Goal: Browse casually: Explore the website without a specific task or goal

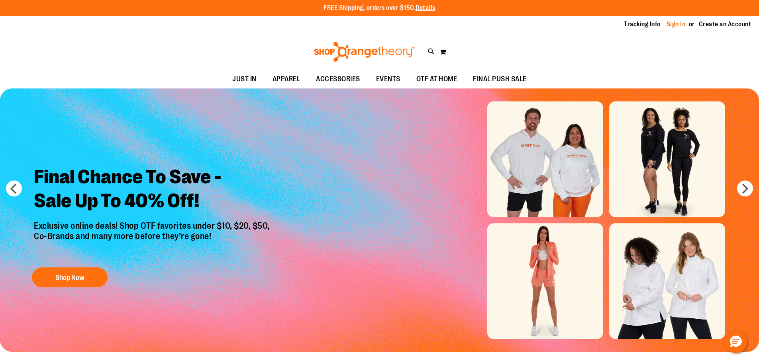
type input "**********"
click at [676, 25] on link "Sign In" at bounding box center [675, 24] width 19 height 9
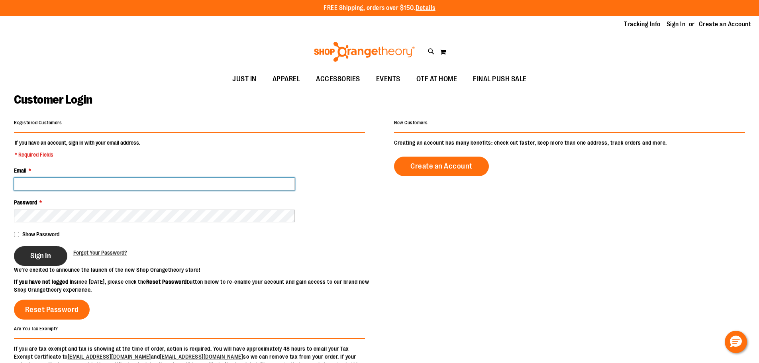
type input "**********"
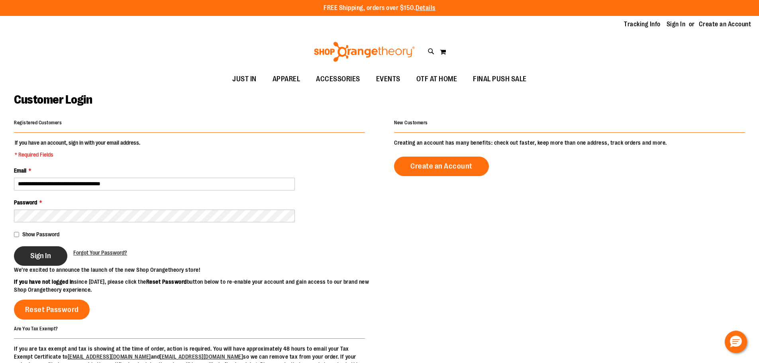
type input "**********"
click at [44, 263] on button "Sign In" at bounding box center [40, 256] width 53 height 20
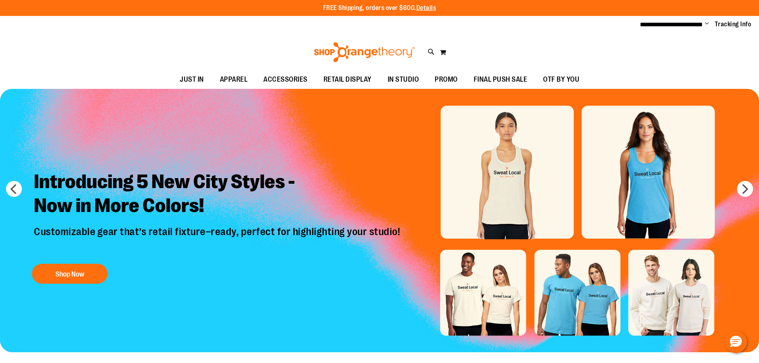
type input "**********"
click at [502, 169] on img "Slide 1 of 8" at bounding box center [379, 220] width 759 height 263
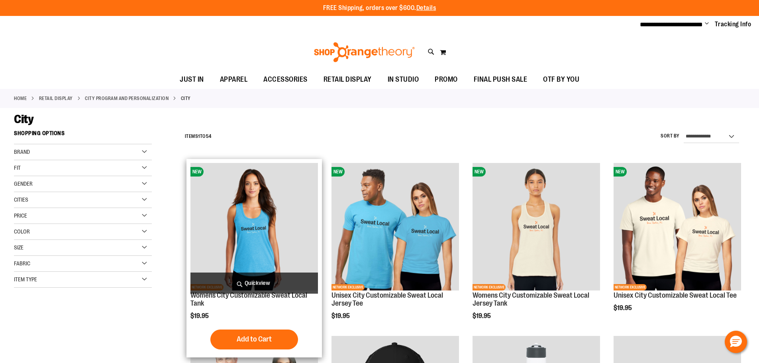
type input "**********"
click at [252, 235] on img "product" at bounding box center [253, 226] width 127 height 127
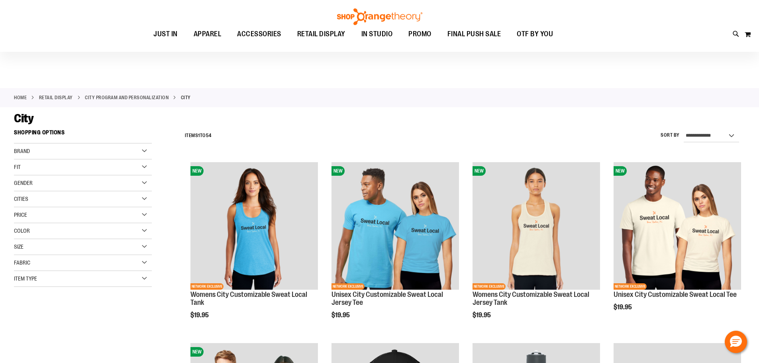
scroll to position [159, 0]
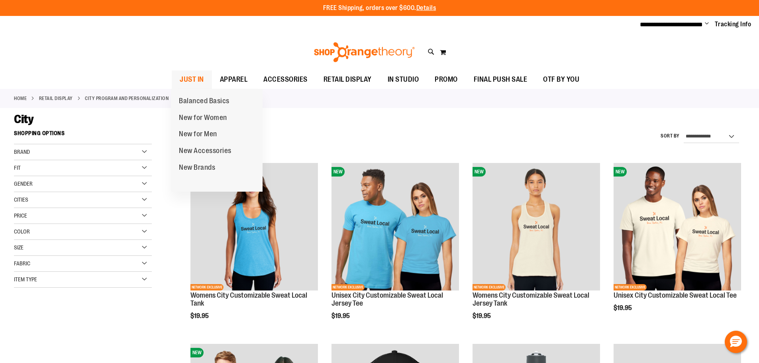
type input "**********"
click at [196, 78] on span "JUST IN" at bounding box center [192, 80] width 24 height 18
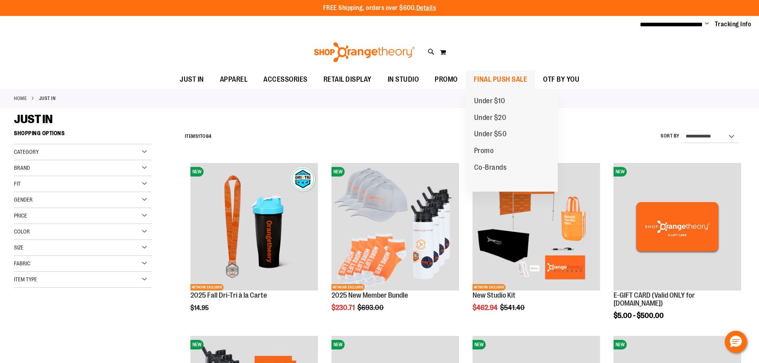
type input "**********"
click at [513, 78] on span "FINAL PUSH SALE" at bounding box center [501, 80] width 54 height 18
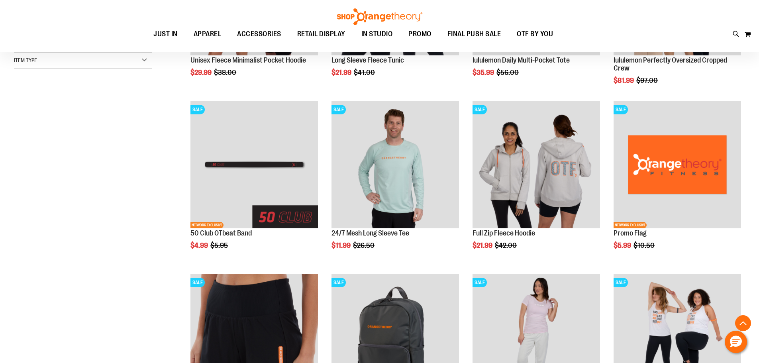
scroll to position [239, 0]
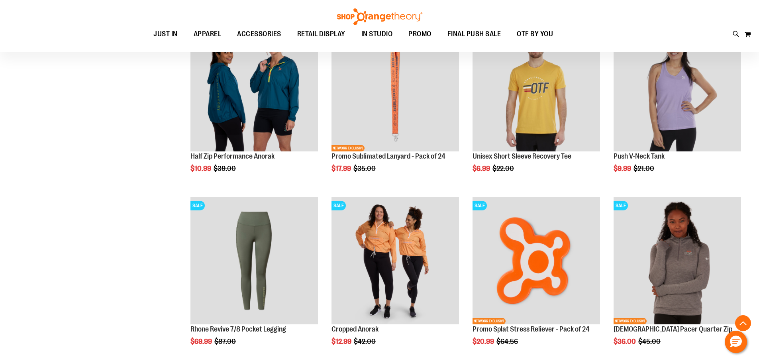
scroll to position [677, 0]
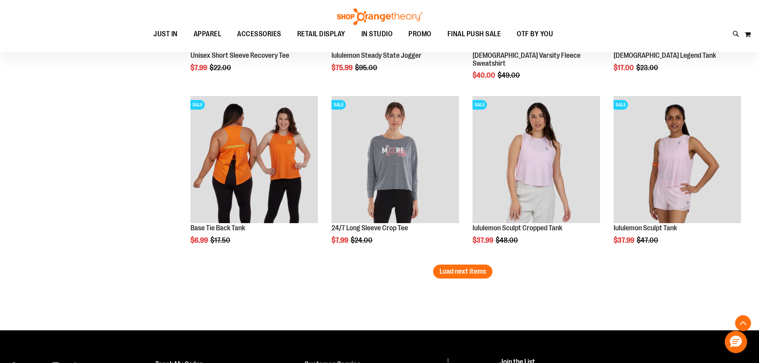
scroll to position [1474, 0]
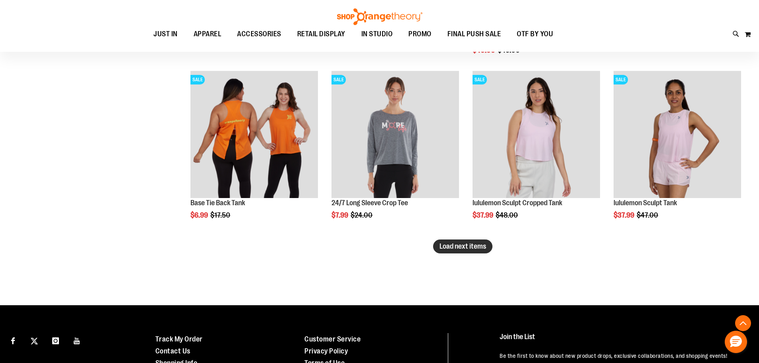
type input "**********"
click at [459, 248] on span "Load next items" at bounding box center [462, 246] width 47 height 8
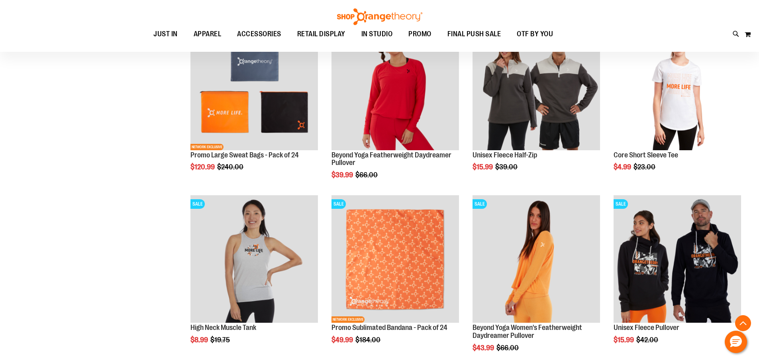
scroll to position [1952, 0]
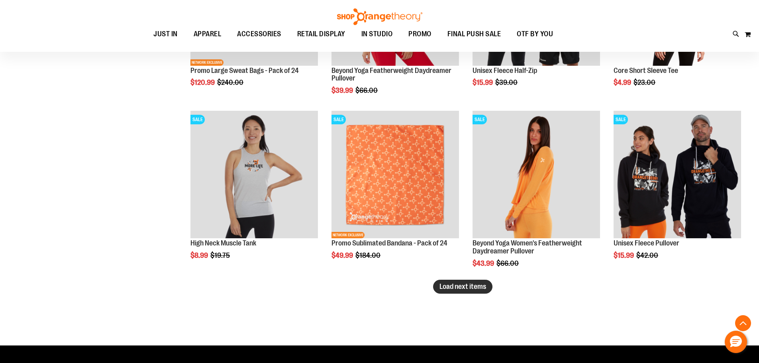
click at [459, 288] on span "Load next items" at bounding box center [462, 286] width 47 height 8
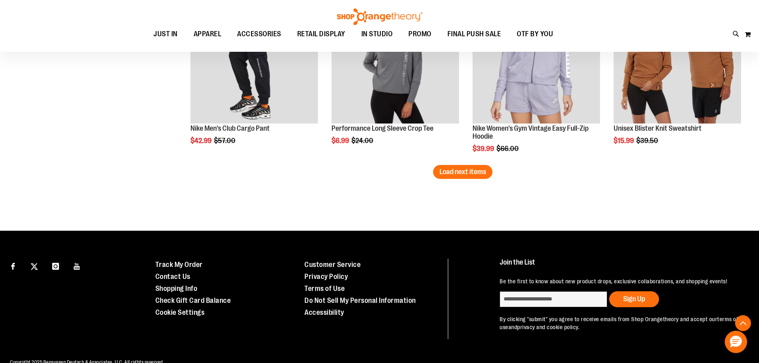
scroll to position [2589, 0]
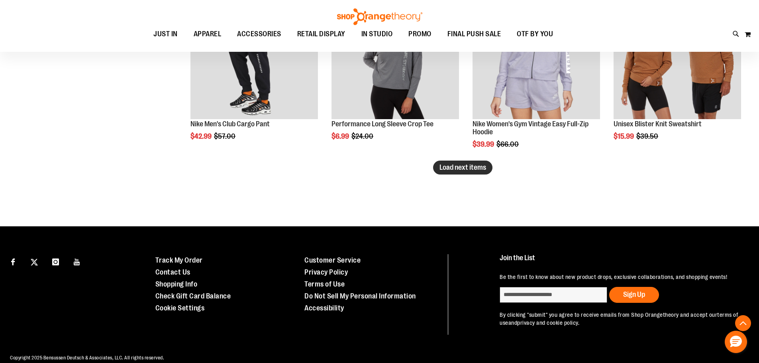
click at [448, 166] on span "Load next items" at bounding box center [462, 167] width 47 height 8
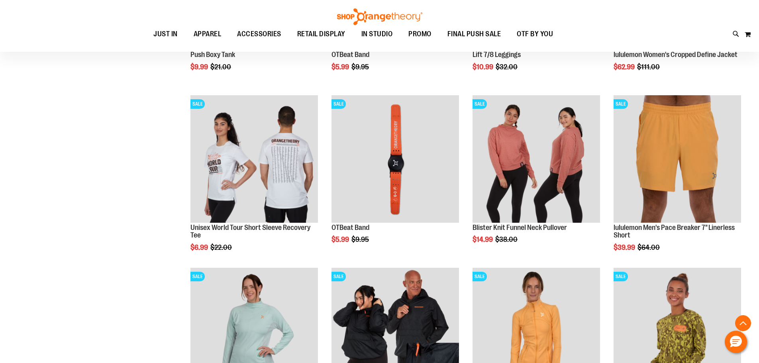
scroll to position [2987, 0]
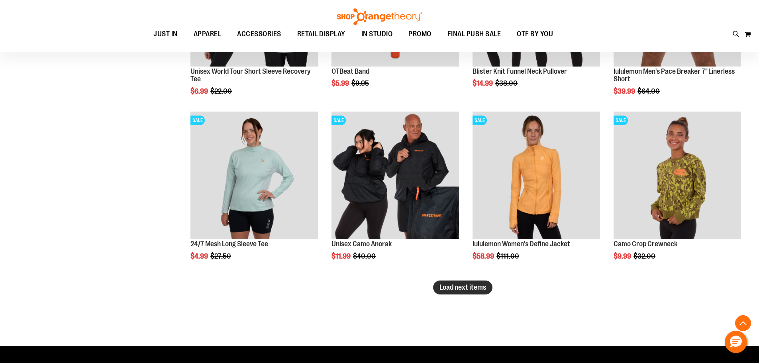
click at [477, 290] on span "Load next items" at bounding box center [462, 287] width 47 height 8
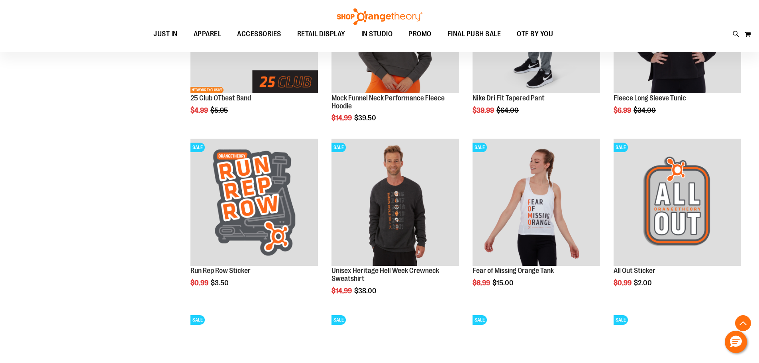
scroll to position [3465, 0]
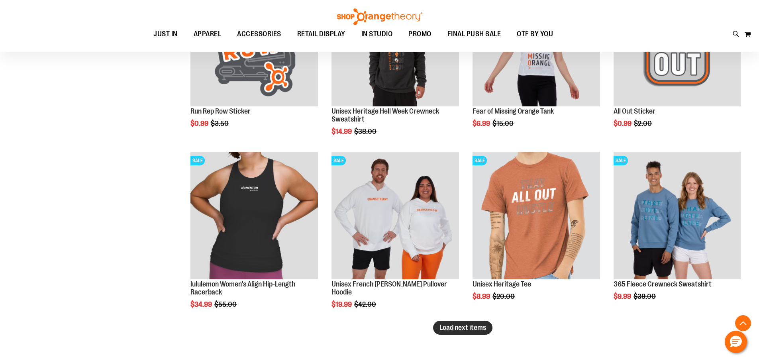
click at [471, 331] on span "Load next items" at bounding box center [462, 327] width 47 height 8
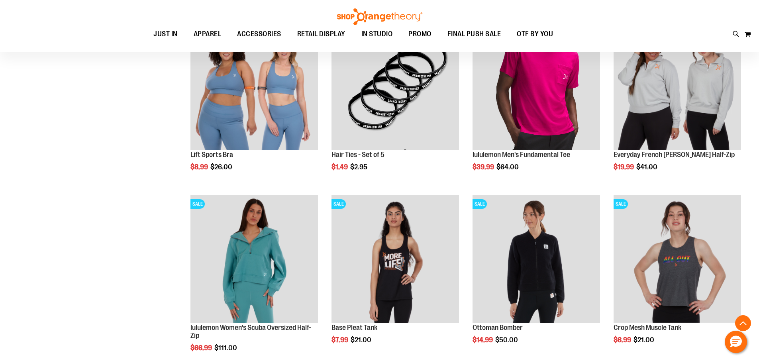
scroll to position [3983, 0]
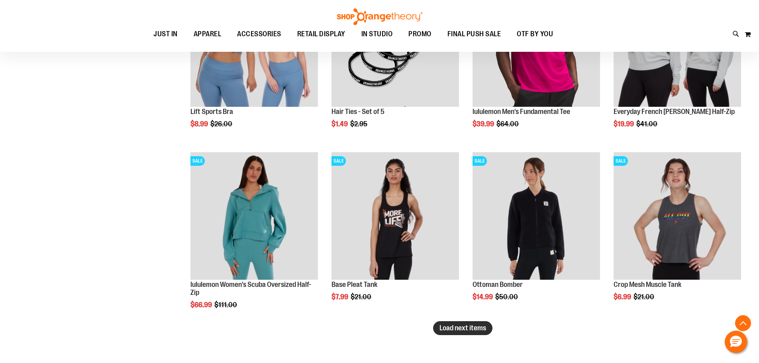
click at [480, 331] on span "Load next items" at bounding box center [462, 328] width 47 height 8
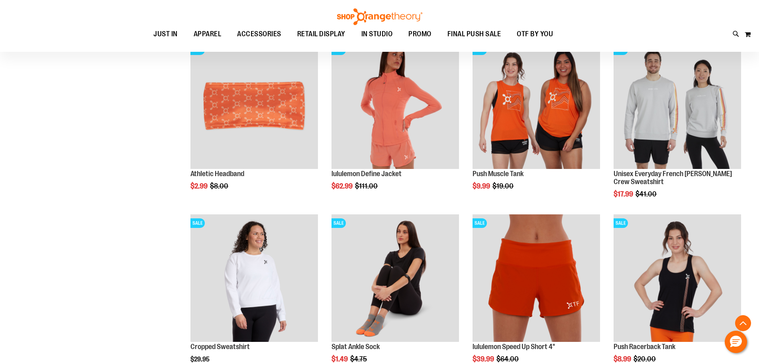
scroll to position [4541, 0]
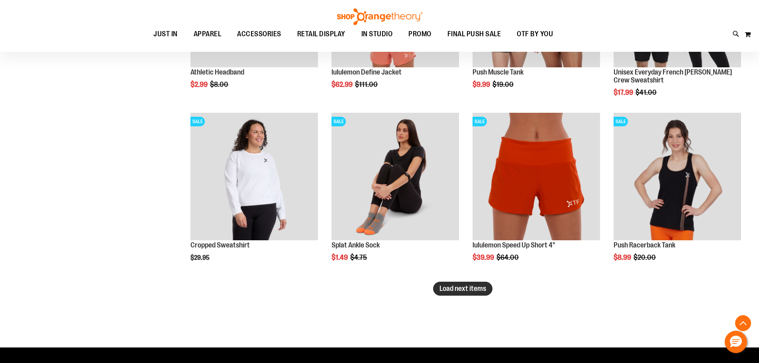
click at [465, 294] on button "Load next items" at bounding box center [462, 289] width 59 height 14
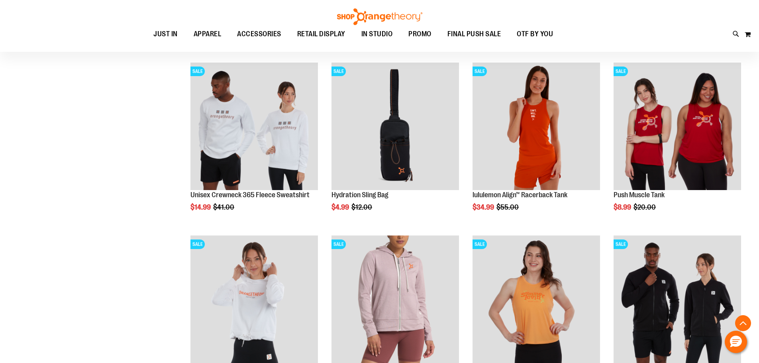
scroll to position [5019, 0]
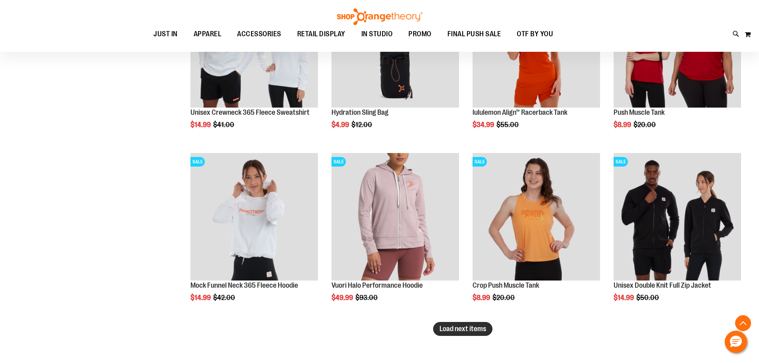
click at [452, 328] on span "Load next items" at bounding box center [462, 329] width 47 height 8
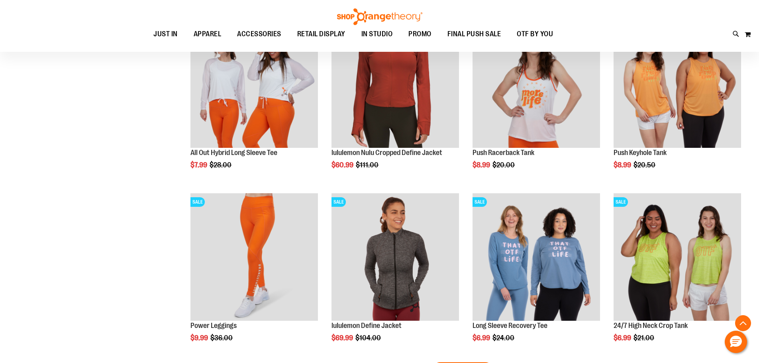
scroll to position [5696, 0]
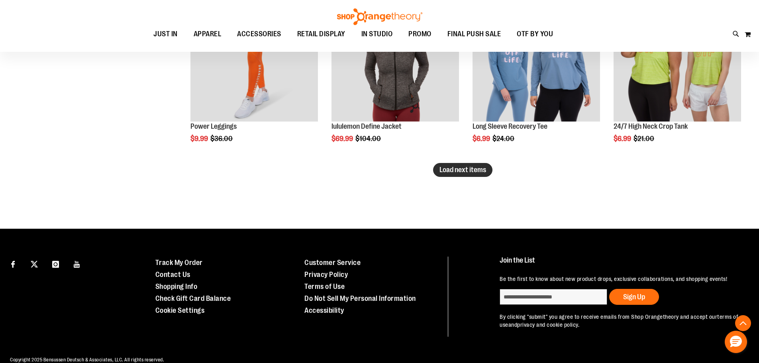
click at [463, 173] on span "Load next items" at bounding box center [462, 170] width 47 height 8
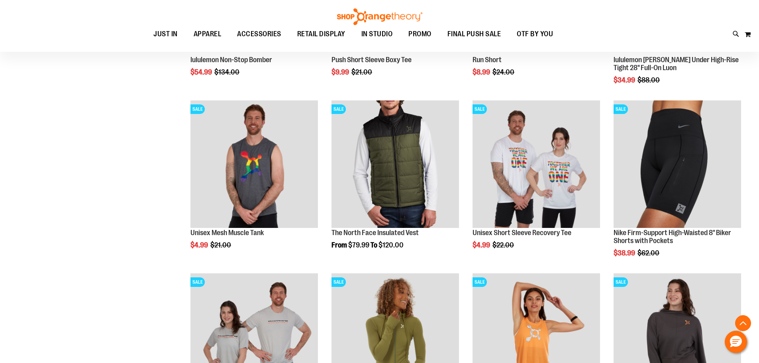
scroll to position [6095, 0]
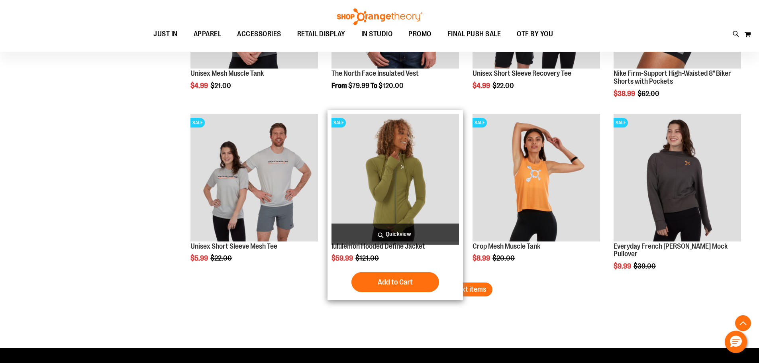
drag, startPoint x: 470, startPoint y: 290, endPoint x: 415, endPoint y: 282, distance: 55.6
click at [470, 290] on span "Load next items" at bounding box center [462, 289] width 47 height 8
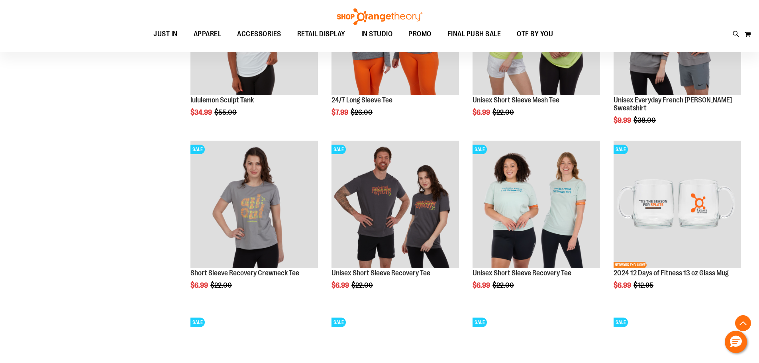
scroll to position [6612, 0]
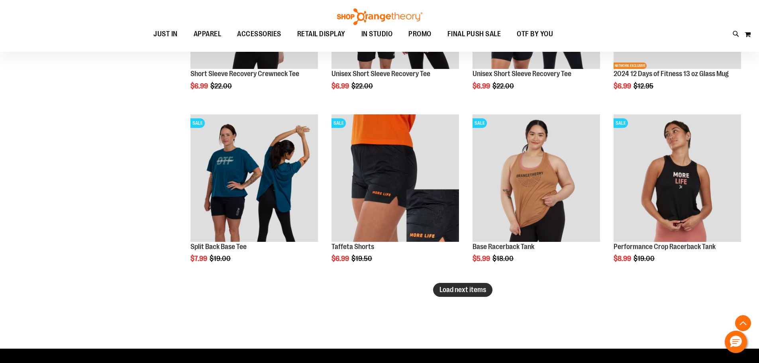
click at [485, 294] on button "Load next items" at bounding box center [462, 290] width 59 height 14
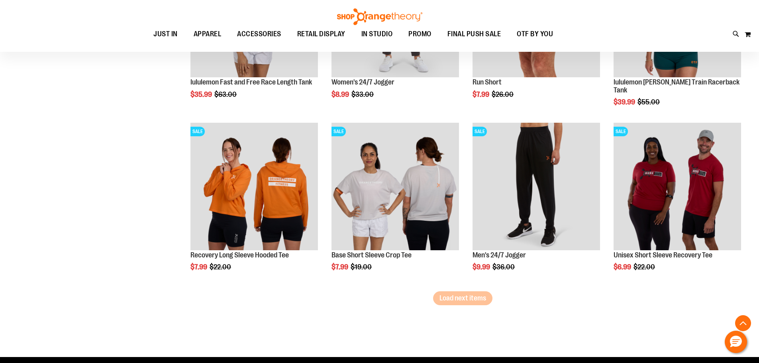
scroll to position [7130, 0]
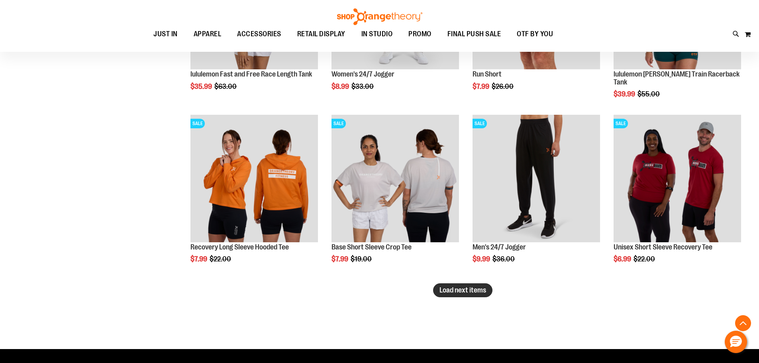
click at [459, 291] on span "Load next items" at bounding box center [462, 290] width 47 height 8
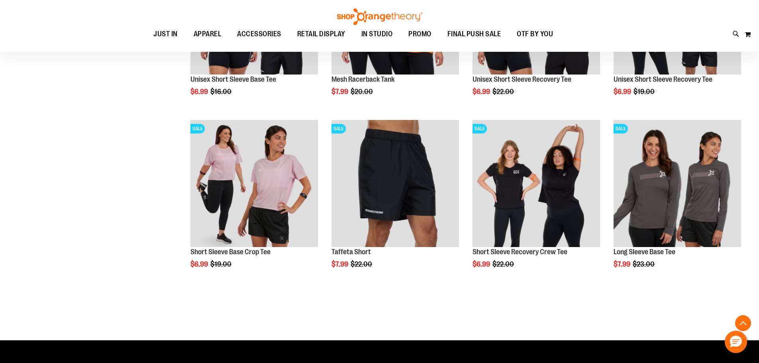
scroll to position [7648, 0]
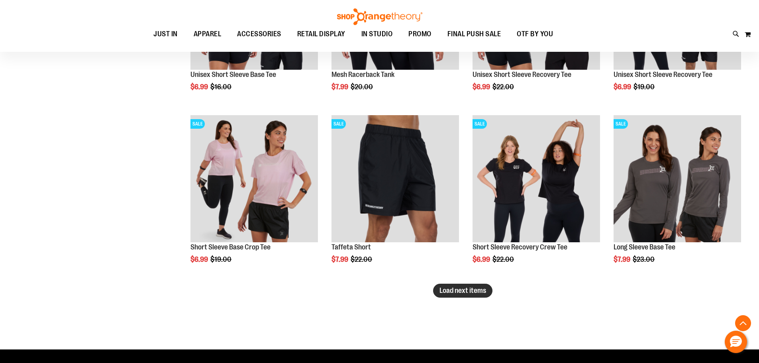
click at [468, 294] on span "Load next items" at bounding box center [462, 290] width 47 height 8
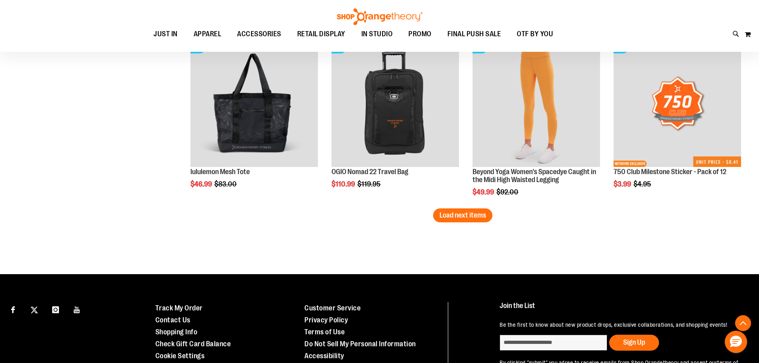
scroll to position [8246, 0]
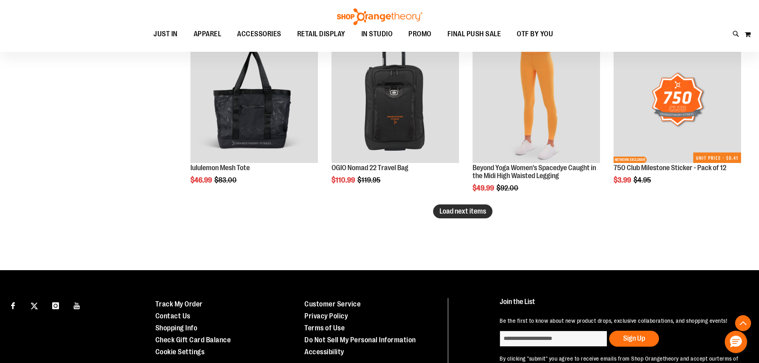
click at [450, 214] on span "Load next items" at bounding box center [462, 211] width 47 height 8
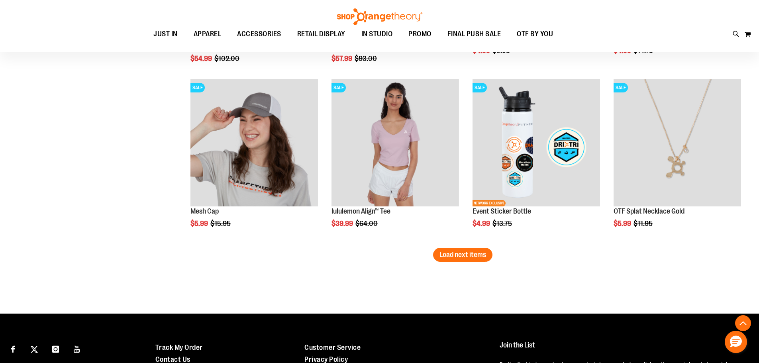
scroll to position [8724, 0]
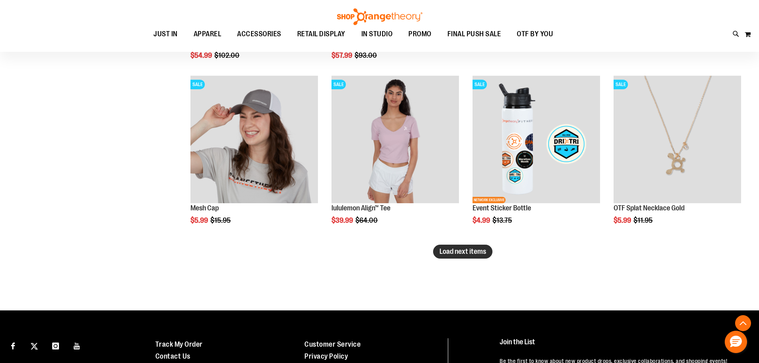
click at [449, 253] on span "Load next items" at bounding box center [462, 251] width 47 height 8
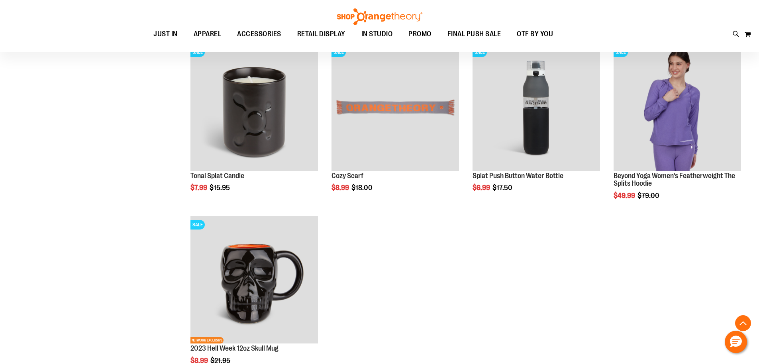
scroll to position [9202, 0]
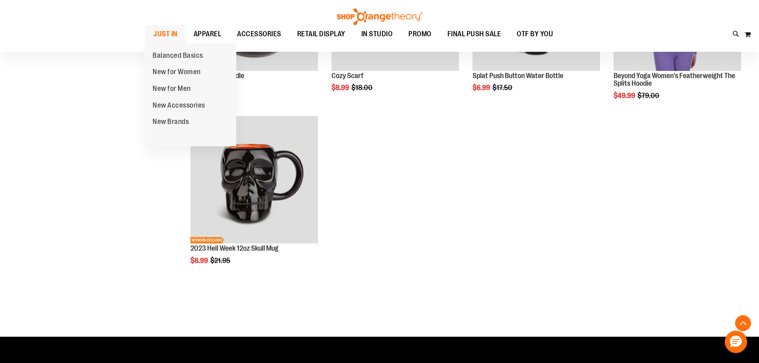
click at [169, 36] on span "JUST IN" at bounding box center [165, 34] width 24 height 18
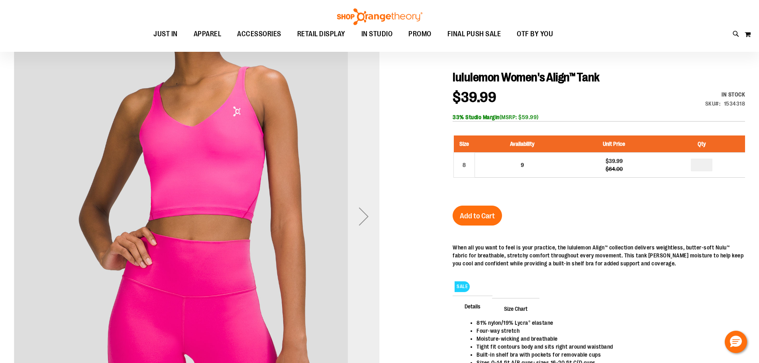
scroll to position [79, 0]
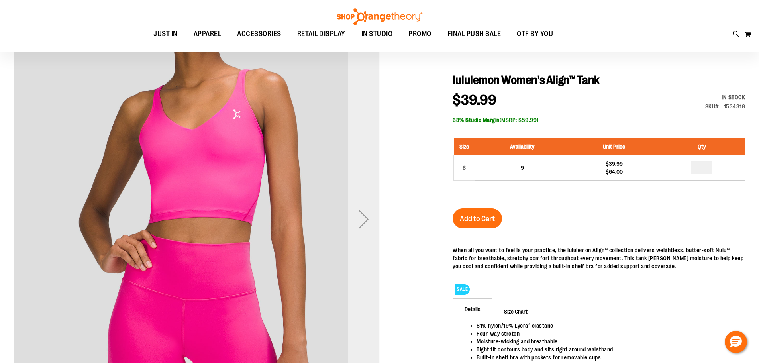
type input "**********"
click at [370, 219] on div "Next" at bounding box center [364, 219] width 32 height 32
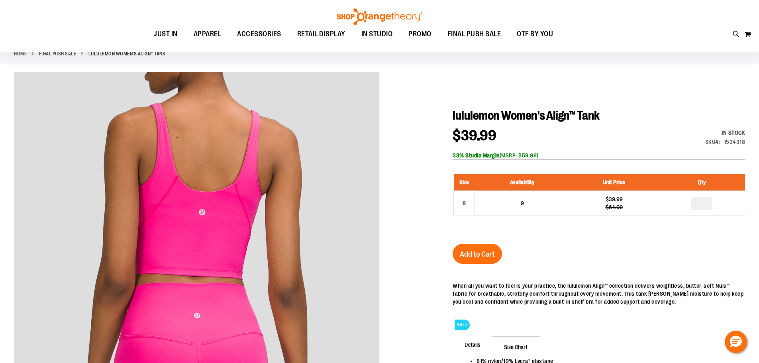
scroll to position [0, 0]
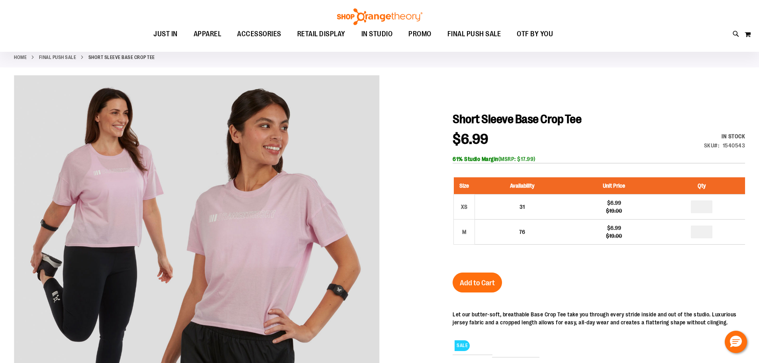
scroll to position [39, 0]
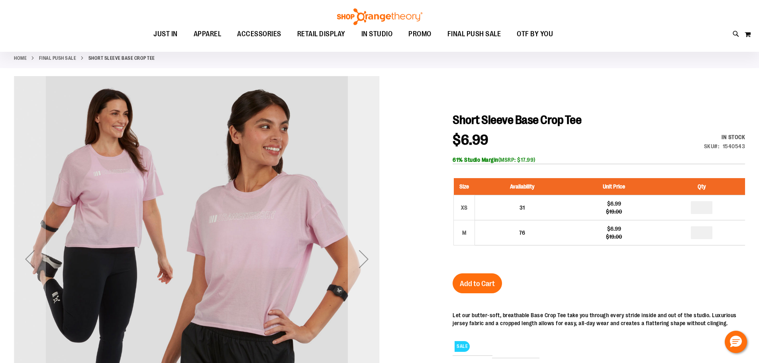
type input "**********"
click at [364, 265] on div "Next" at bounding box center [364, 259] width 32 height 32
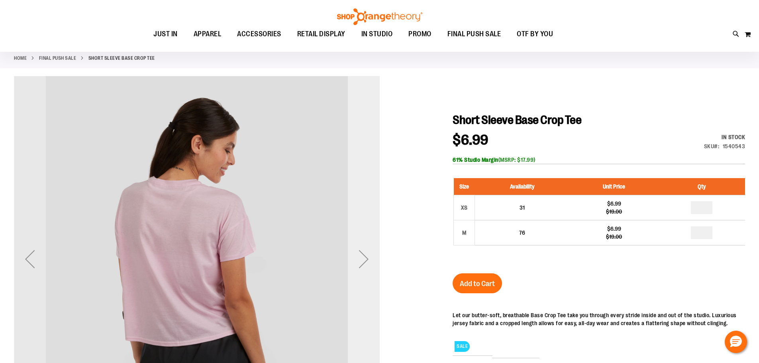
click at [364, 262] on div "Next" at bounding box center [364, 259] width 32 height 32
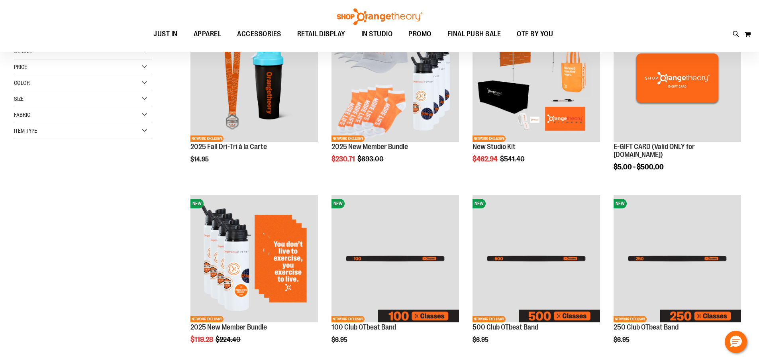
scroll to position [159, 0]
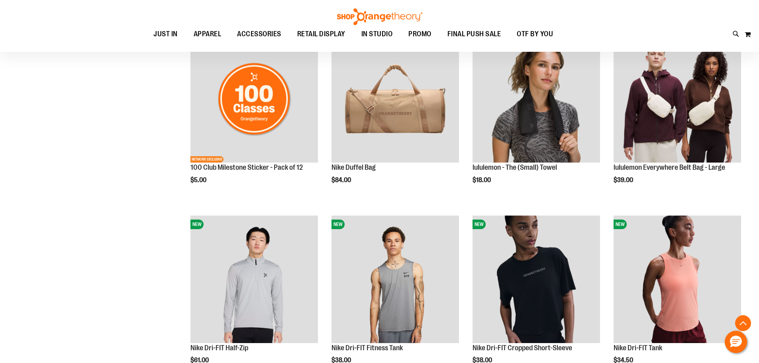
scroll to position [705, 0]
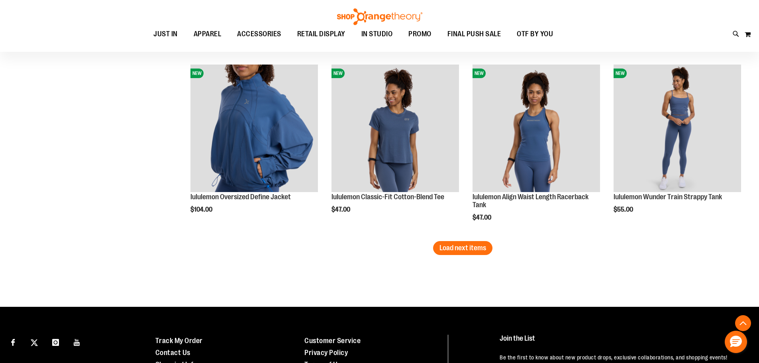
scroll to position [1541, 0]
type input "**********"
click at [468, 250] on span "Load next items" at bounding box center [462, 247] width 47 height 8
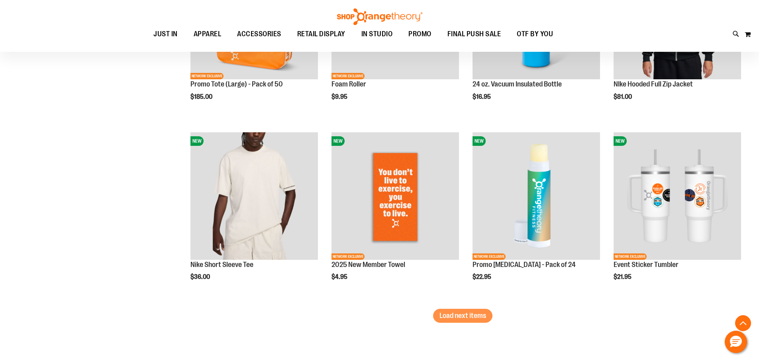
scroll to position [2019, 0]
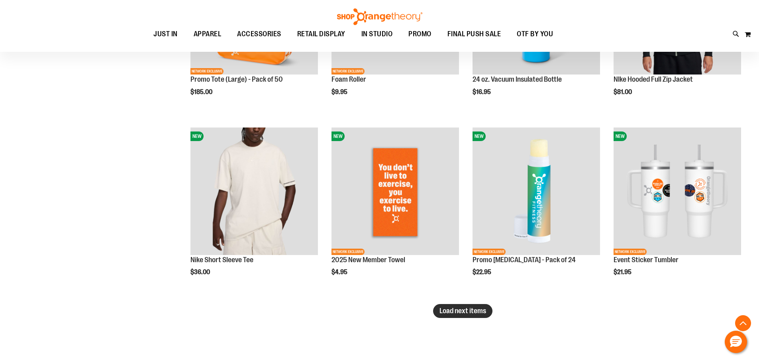
click at [453, 312] on span "Load next items" at bounding box center [462, 311] width 47 height 8
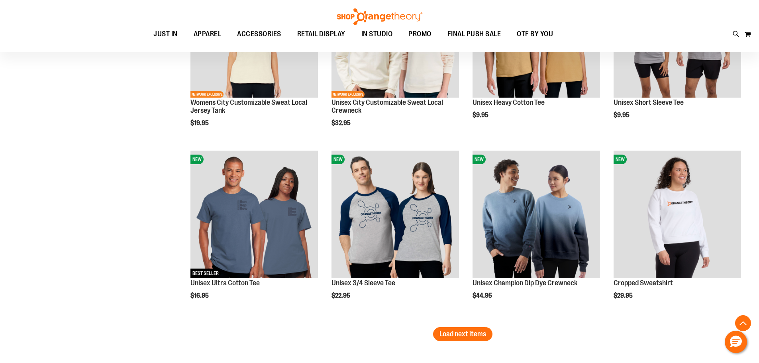
scroll to position [2577, 0]
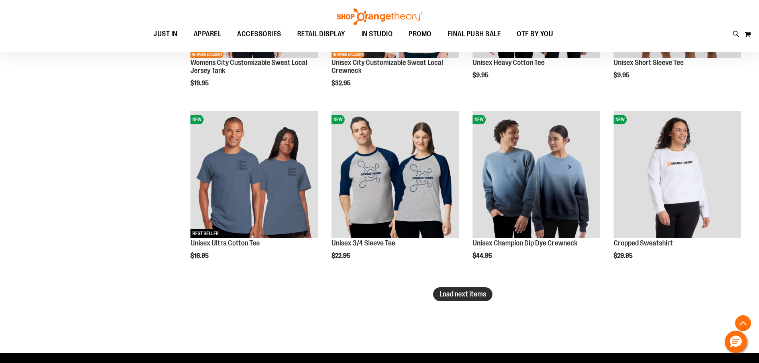
click at [474, 299] on button "Load next items" at bounding box center [462, 294] width 59 height 14
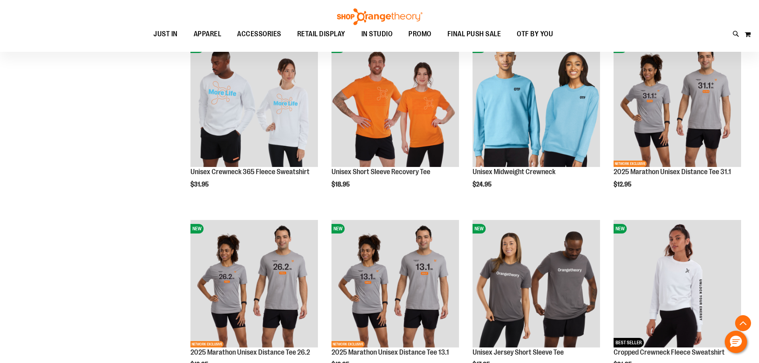
scroll to position [3095, 0]
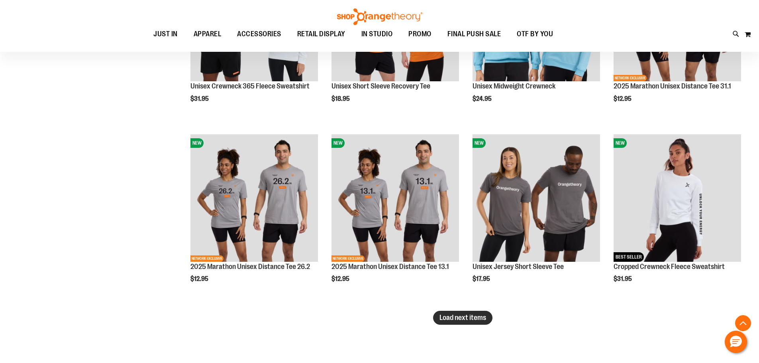
click at [457, 319] on span "Load next items" at bounding box center [462, 318] width 47 height 8
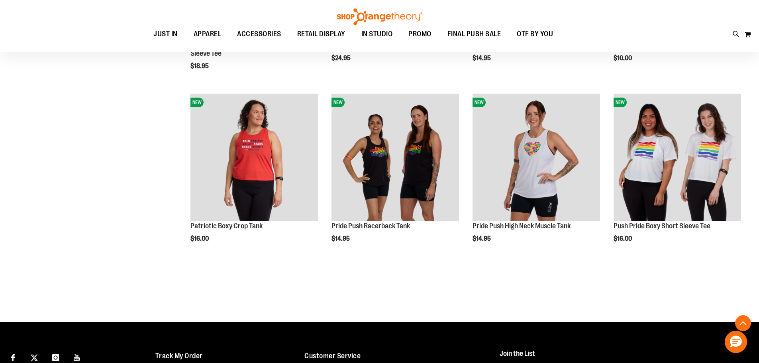
scroll to position [3692, 0]
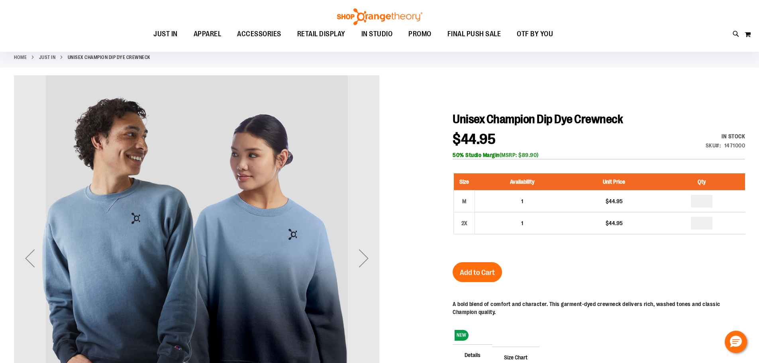
scroll to position [39, 0]
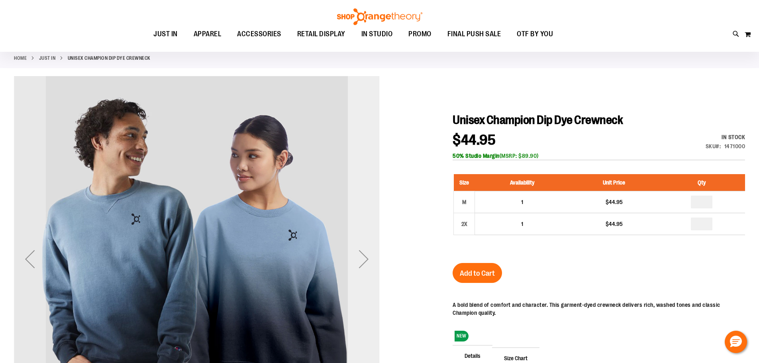
type input "**********"
click at [359, 266] on div "Next" at bounding box center [364, 259] width 32 height 32
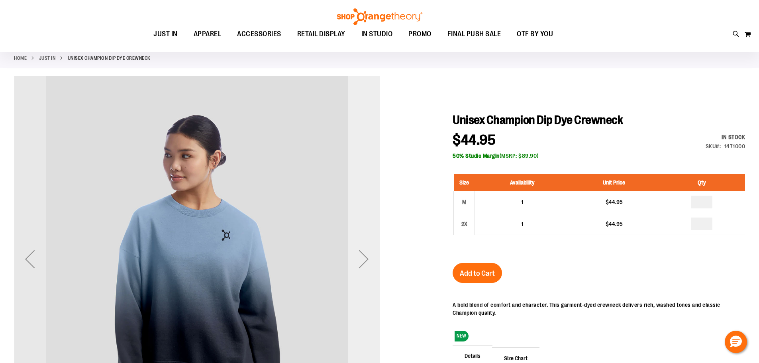
click at [359, 266] on div "Next" at bounding box center [364, 259] width 32 height 32
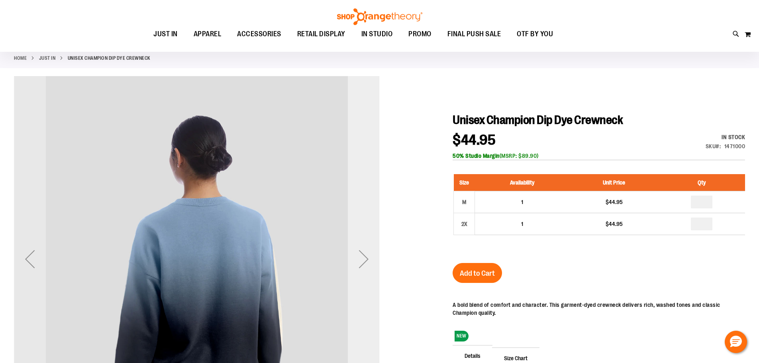
click at [363, 255] on div "Next" at bounding box center [364, 259] width 32 height 32
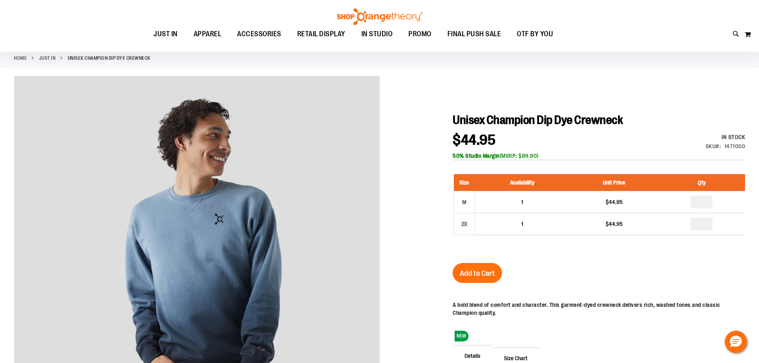
scroll to position [119, 0]
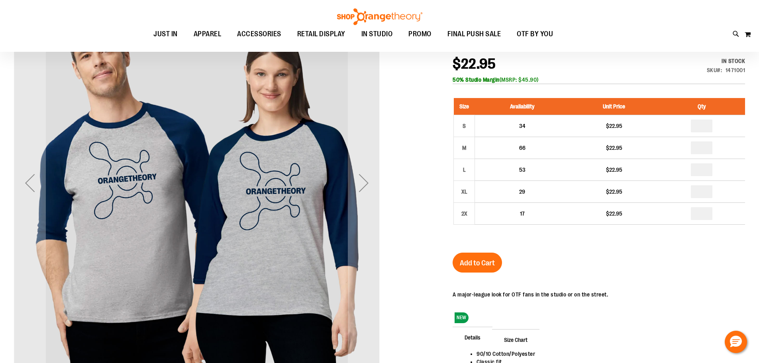
scroll to position [119, 0]
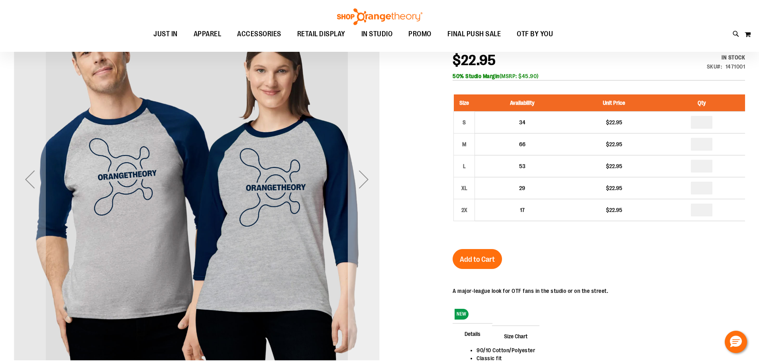
type input "**********"
click at [365, 188] on div "Next" at bounding box center [364, 179] width 32 height 32
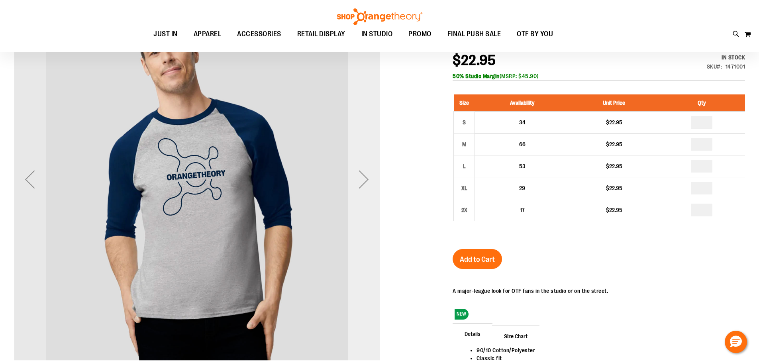
click at [365, 188] on div "Next" at bounding box center [364, 179] width 32 height 32
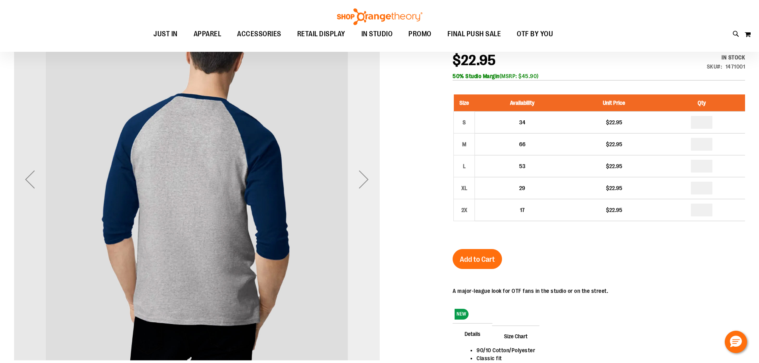
click at [365, 188] on div "Next" at bounding box center [364, 179] width 32 height 32
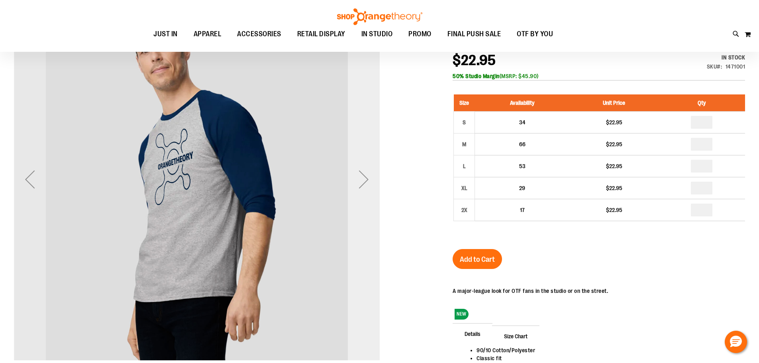
click at [365, 188] on div "Next" at bounding box center [364, 179] width 32 height 32
